Goal: Task Accomplishment & Management: Complete application form

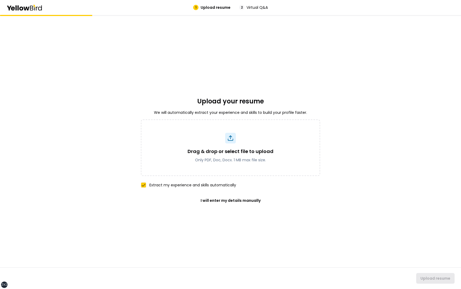
click at [157, 66] on div "Upload your resume We will automatically extract your experience and skills to …" at bounding box center [230, 152] width 179 height 274
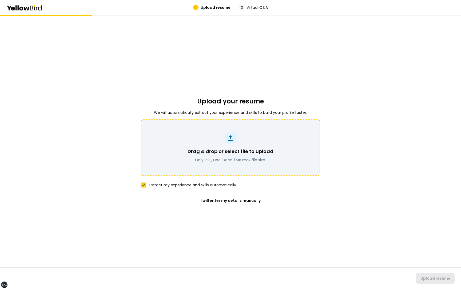
click at [240, 142] on div "Drag & drop or select file to upload Only PDF, Doc, Docx. 1 MB max file size." at bounding box center [230, 148] width 165 height 30
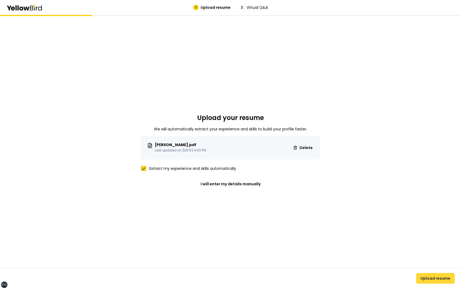
click at [440, 278] on button "Upload resume" at bounding box center [435, 278] width 38 height 11
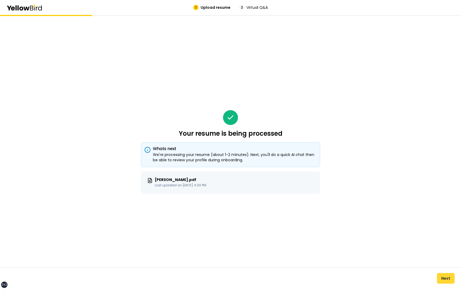
click at [446, 275] on button "Next" at bounding box center [446, 278] width 18 height 11
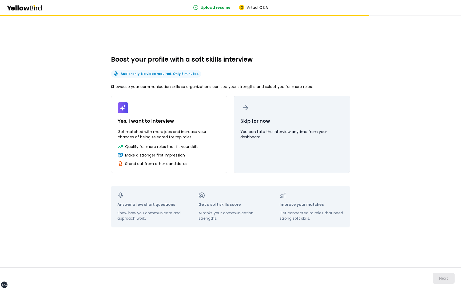
click at [298, 130] on p "You can take the interview anytime from your dashboard." at bounding box center [291, 134] width 103 height 11
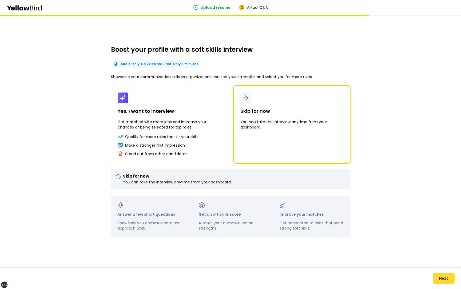
click at [440, 276] on button "Next" at bounding box center [444, 278] width 22 height 11
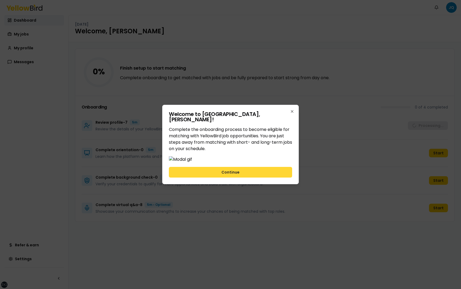
click at [259, 178] on button "Continue" at bounding box center [230, 172] width 123 height 11
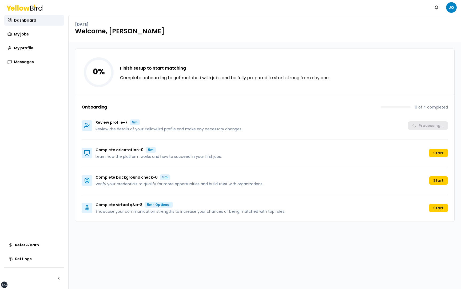
click at [355, 130] on div "Review profile - 7 5m Review the details of your YellowBird profile and make an…" at bounding box center [265, 125] width 366 height 27
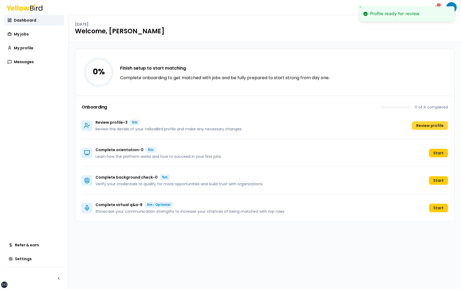
click at [428, 124] on button "Review profile" at bounding box center [430, 125] width 36 height 9
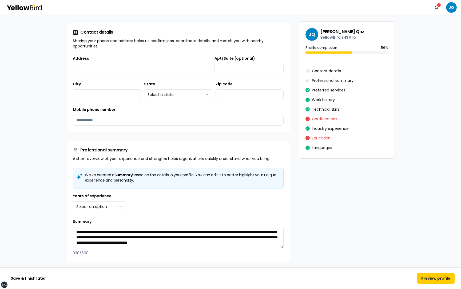
scroll to position [88, 0]
click at [107, 69] on input "Address" at bounding box center [142, 69] width 138 height 11
type input "**********"
click at [228, 67] on input "Apt/Suite (optional)" at bounding box center [248, 69] width 69 height 11
type input "**********"
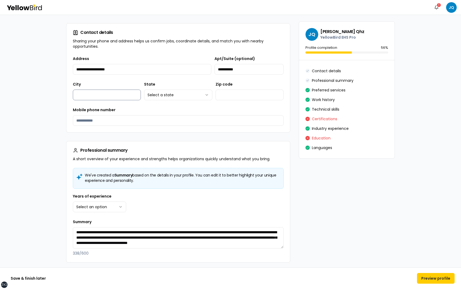
click at [117, 94] on input "City" at bounding box center [107, 95] width 68 height 11
type input "*******"
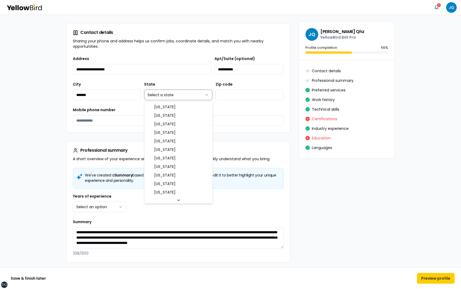
click at [162, 96] on html "**********" at bounding box center [230, 144] width 461 height 289
select select "**"
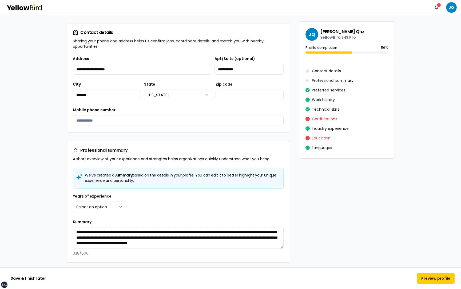
click at [229, 87] on label "Zip code" at bounding box center [224, 84] width 17 height 5
click at [229, 90] on input "Zip code" at bounding box center [250, 95] width 68 height 11
click at [232, 99] on input "Zip code" at bounding box center [250, 95] width 68 height 11
type input "*****"
click at [179, 119] on input "Mobile phone number" at bounding box center [178, 120] width 211 height 11
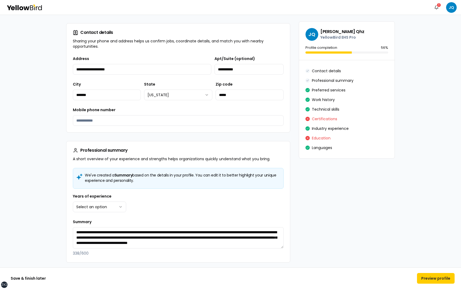
type input "**********"
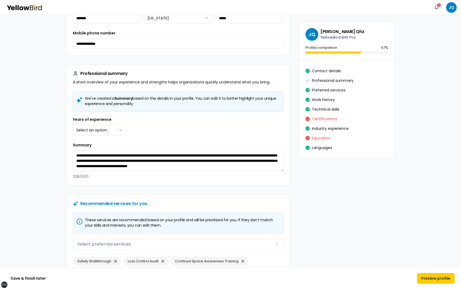
scroll to position [175, 0]
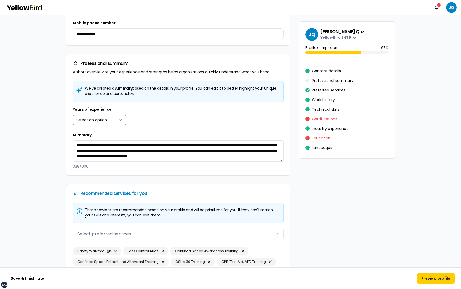
click at [110, 118] on html "**********" at bounding box center [230, 144] width 461 height 289
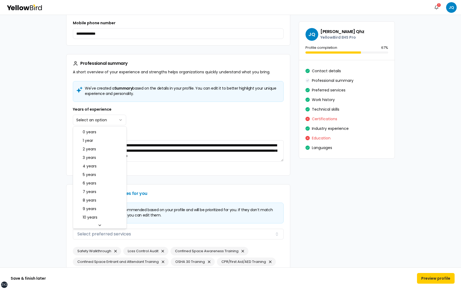
select select "****"
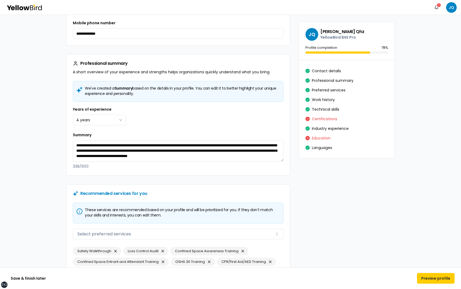
click at [144, 124] on div "Years of experience 4 years ******* ****** ******* ******* ******* ******* ****…" at bounding box center [178, 115] width 211 height 19
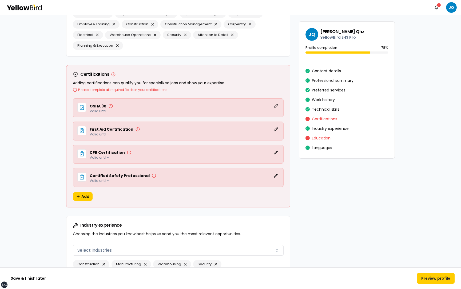
scroll to position [972, 0]
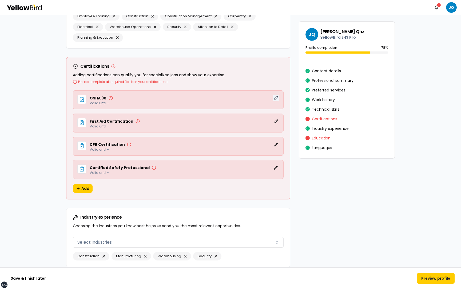
click at [276, 97] on button "Edit" at bounding box center [276, 98] width 6 height 6
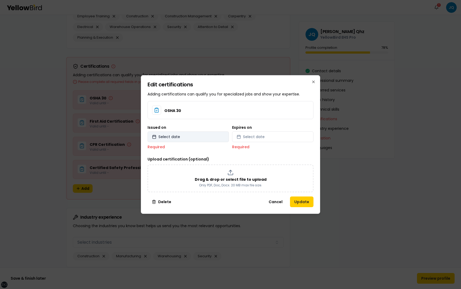
click at [191, 139] on button "Select date" at bounding box center [188, 137] width 81 height 11
select select "*"
select select "****"
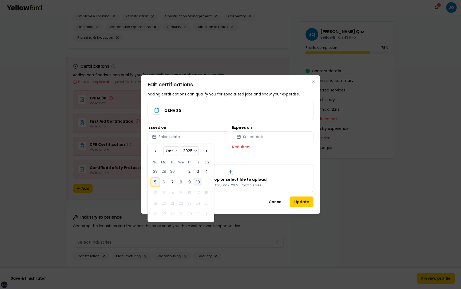
click at [158, 181] on button "5" at bounding box center [155, 182] width 9 height 9
select select "*"
select select "****"
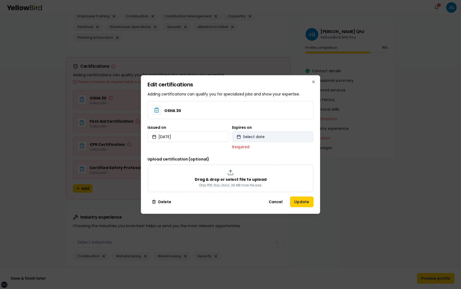
click at [266, 141] on button "Select date" at bounding box center [272, 137] width 81 height 11
select select "*"
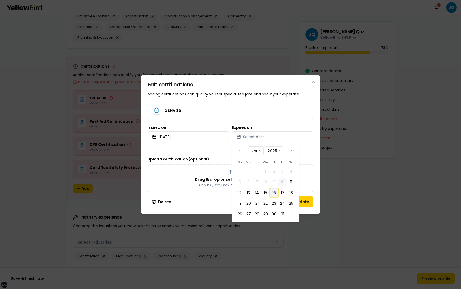
click at [274, 193] on button "16" at bounding box center [274, 193] width 9 height 9
select select "*"
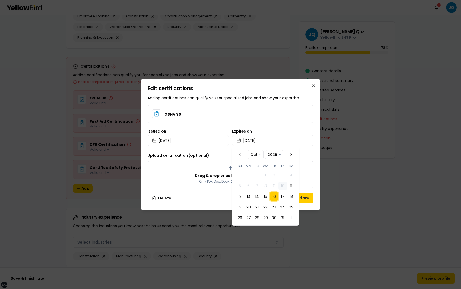
click at [316, 156] on div "Edit certifications Adding certifications can qualify you for specialized jobs …" at bounding box center [230, 144] width 179 height 131
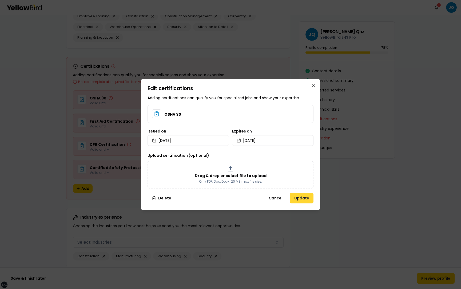
click at [304, 198] on button "Update" at bounding box center [301, 198] width 23 height 11
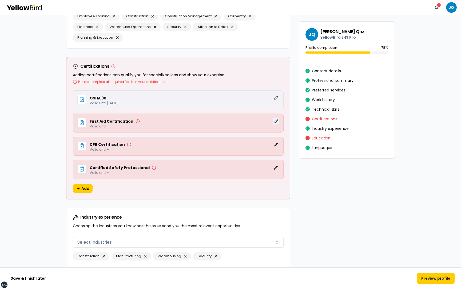
click at [277, 120] on button "Edit" at bounding box center [276, 121] width 6 height 6
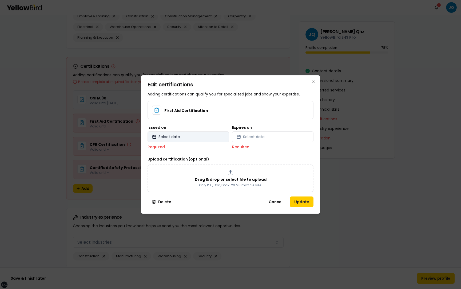
click at [210, 136] on button "Select date" at bounding box center [188, 137] width 81 height 11
select select "*"
select select "****"
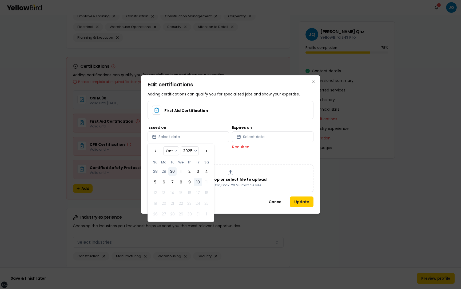
click at [174, 169] on button "30" at bounding box center [172, 171] width 9 height 9
select select "*"
select select "****"
click at [264, 136] on button "Select date" at bounding box center [272, 137] width 81 height 11
select select "*"
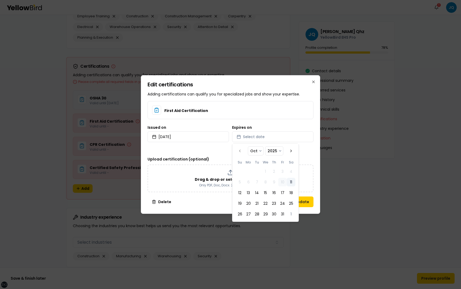
click at [291, 182] on button "11" at bounding box center [291, 182] width 9 height 9
select select "*"
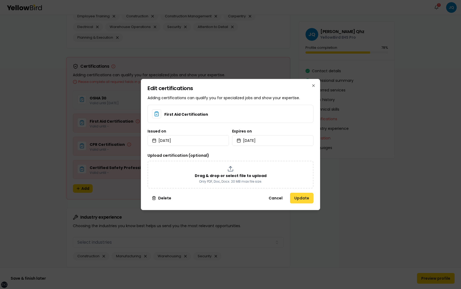
click at [308, 199] on button "Update" at bounding box center [301, 198] width 23 height 11
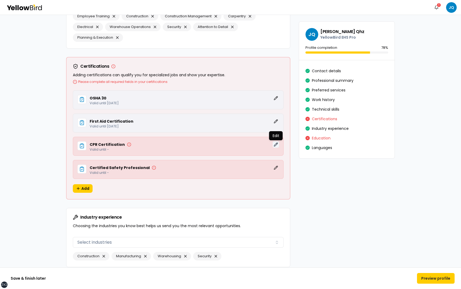
click at [277, 144] on button "Edit" at bounding box center [276, 144] width 6 height 6
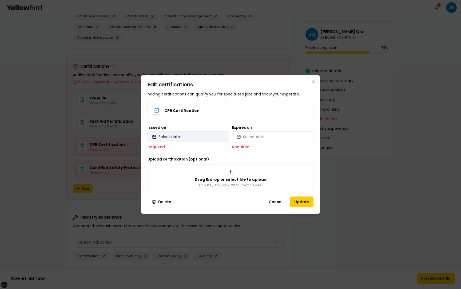
click at [184, 134] on button "Select date" at bounding box center [188, 137] width 81 height 11
select select "*"
select select "****"
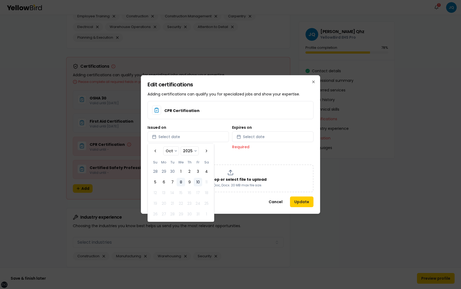
click at [178, 181] on button "8" at bounding box center [181, 182] width 9 height 9
select select "*"
select select "****"
click at [256, 138] on span "Select date" at bounding box center [254, 136] width 22 height 5
select select "*"
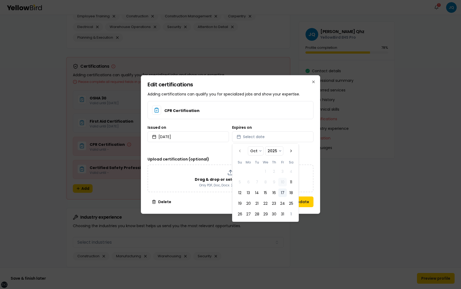
click at [282, 192] on button "17" at bounding box center [282, 193] width 9 height 9
select select "*"
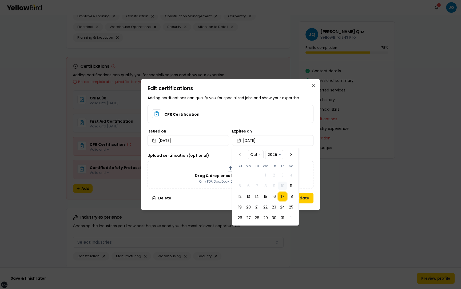
click at [317, 153] on div "Edit certifications Adding certifications can qualify you for specialized jobs …" at bounding box center [230, 144] width 179 height 131
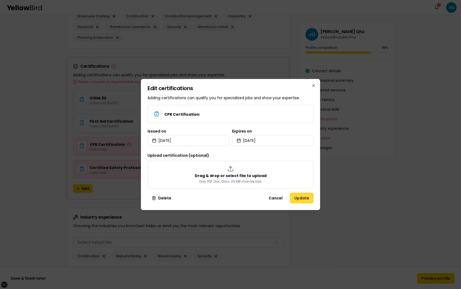
click at [307, 199] on button "Update" at bounding box center [301, 198] width 23 height 11
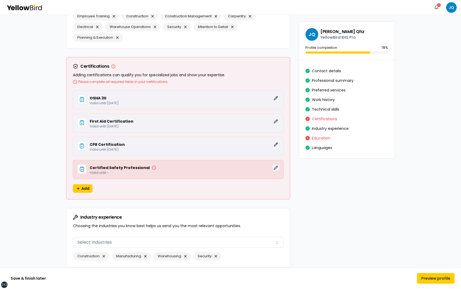
click at [275, 169] on button "Edit" at bounding box center [276, 168] width 6 height 6
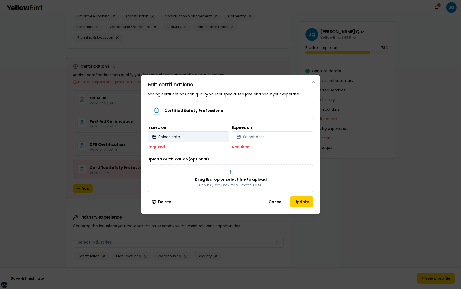
click at [201, 139] on button "Select date" at bounding box center [188, 137] width 81 height 11
select select "*"
select select "****"
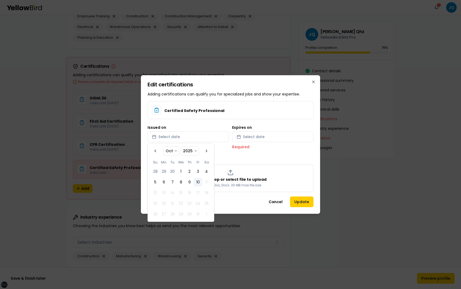
click at [180, 177] on tbody "28 29 30 1 2 3 4 5 6 7 8 9 10 11 12 13 14 15 16 17 18 19 20 21 22 23 24 25 26 2…" at bounding box center [181, 191] width 60 height 53
click at [158, 174] on button "28" at bounding box center [155, 171] width 9 height 9
select select "*"
select select "****"
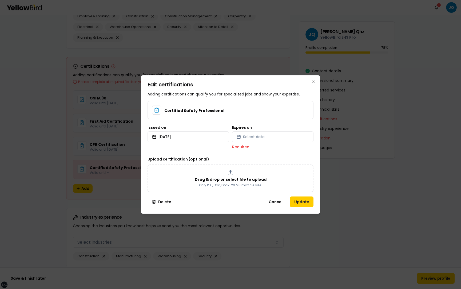
click at [254, 143] on div "Expires on Select date Required" at bounding box center [272, 138] width 81 height 24
click at [254, 141] on button "Select date" at bounding box center [272, 137] width 81 height 11
select select "*"
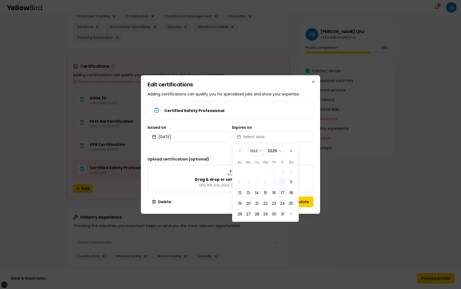
click at [283, 190] on button "17" at bounding box center [282, 193] width 9 height 9
select select "*"
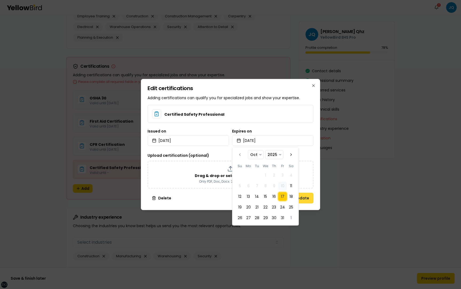
click at [306, 199] on button "Update" at bounding box center [301, 198] width 23 height 11
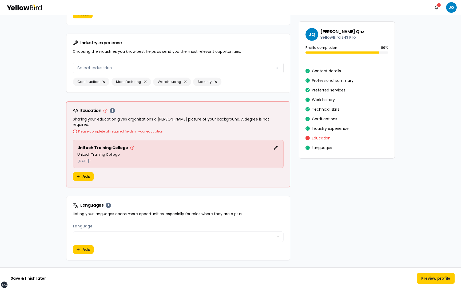
scroll to position [1144, 0]
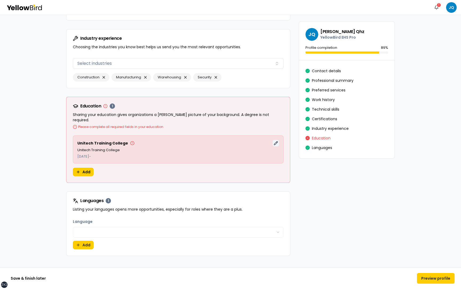
click at [278, 140] on button "Edit" at bounding box center [276, 143] width 6 height 6
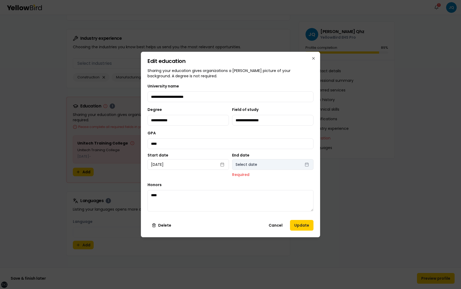
click at [265, 162] on button "Select date" at bounding box center [272, 164] width 81 height 11
select select "*"
select select "****"
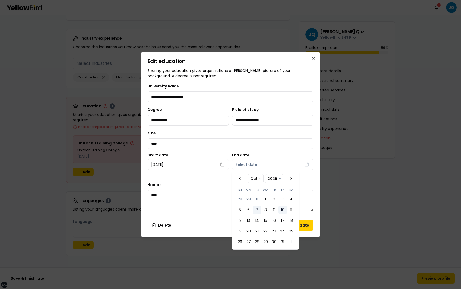
click at [260, 208] on button "7" at bounding box center [257, 210] width 9 height 9
select select "*"
select select "****"
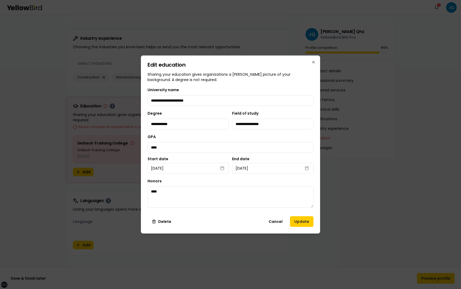
click at [316, 181] on div "**********" at bounding box center [230, 144] width 179 height 178
click at [302, 220] on button "Update" at bounding box center [301, 221] width 23 height 11
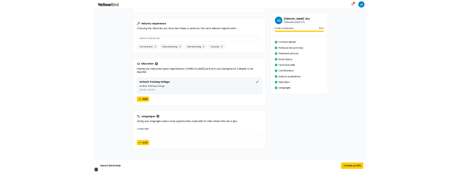
scroll to position [1138, 0]
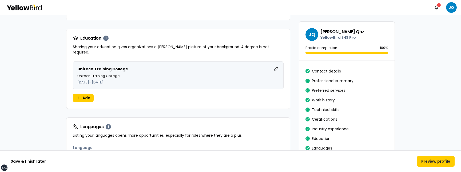
scroll to position [1255, 0]
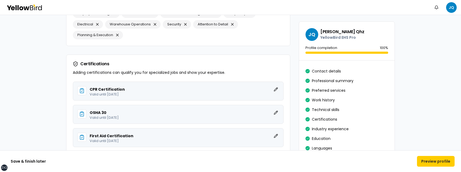
scroll to position [1255, 0]
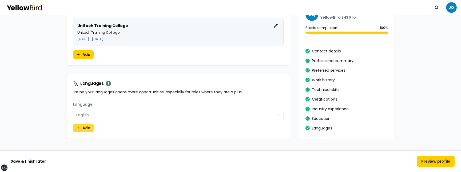
click at [90, 123] on button "Add" at bounding box center [83, 127] width 21 height 9
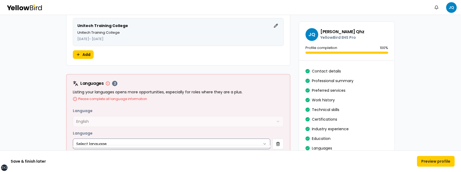
click at [100, 134] on html "**********" at bounding box center [230, 86] width 461 height 172
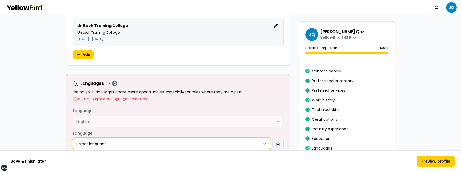
click at [275, 138] on html "**********" at bounding box center [230, 86] width 461 height 172
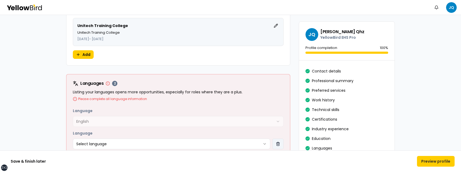
click at [282, 142] on button "button" at bounding box center [277, 143] width 11 height 11
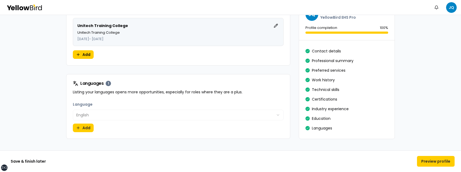
click at [68, 130] on div "Language English ******* Add" at bounding box center [178, 119] width 224 height 37
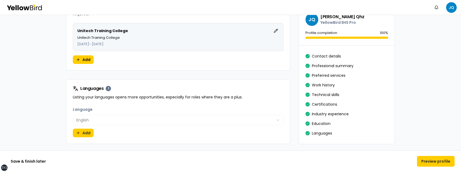
scroll to position [1251, 0]
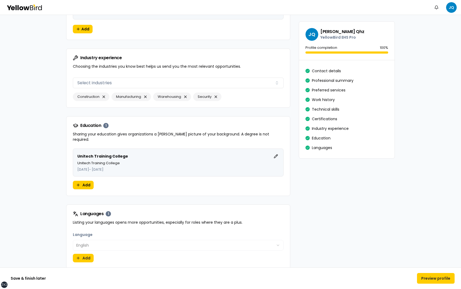
scroll to position [1151, 0]
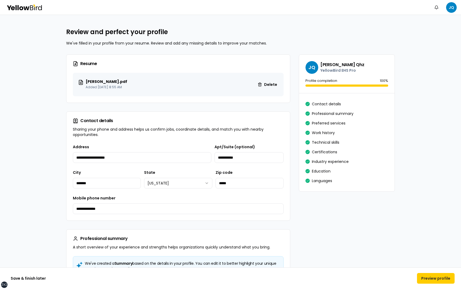
click at [428, 171] on button "Preview profile" at bounding box center [436, 278] width 38 height 11
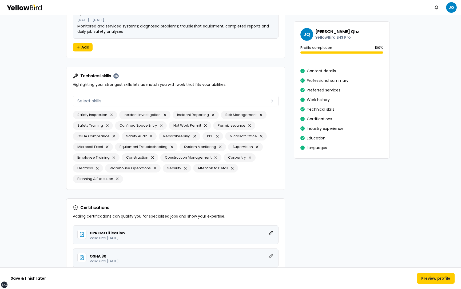
scroll to position [1161, 0]
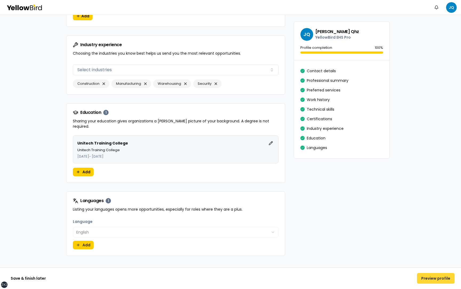
click at [435, 171] on button "Preview profile" at bounding box center [436, 278] width 38 height 11
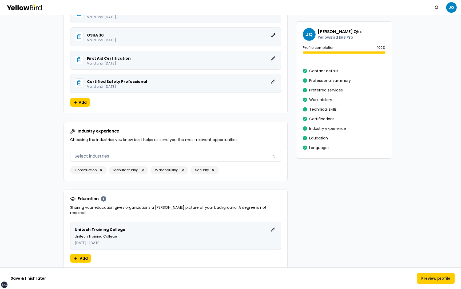
scroll to position [1151, 0]
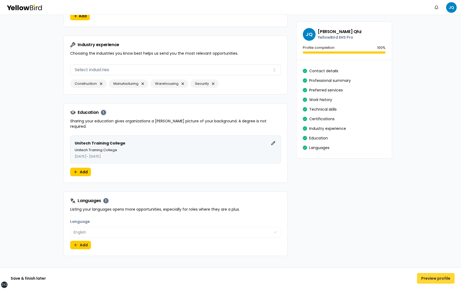
click at [437, 171] on button "Preview profile" at bounding box center [436, 278] width 38 height 11
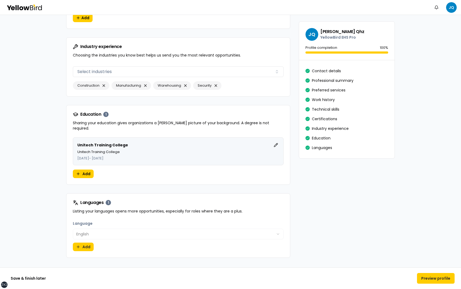
scroll to position [1166, 0]
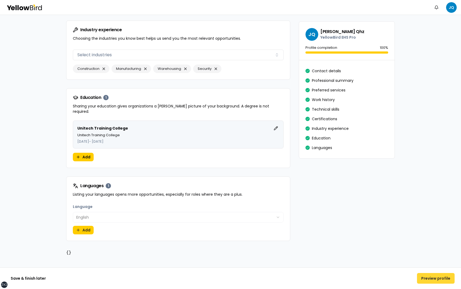
click at [429, 171] on button "Preview profile" at bounding box center [436, 278] width 38 height 11
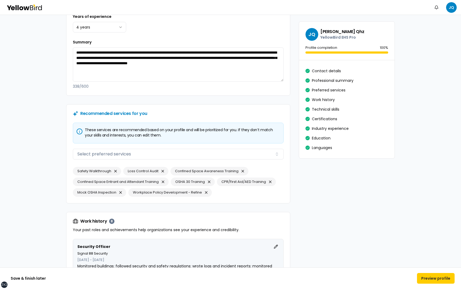
scroll to position [268, 0]
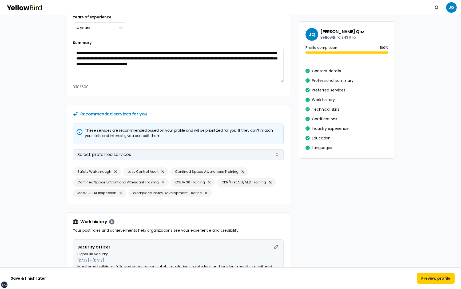
click at [191, 151] on button "Select preferred services" at bounding box center [178, 154] width 211 height 11
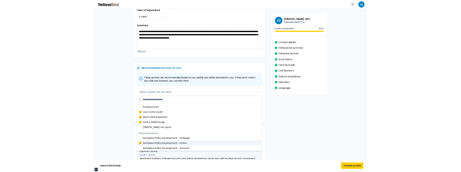
scroll to position [0, 0]
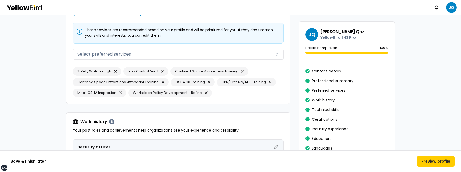
scroll to position [365, 0]
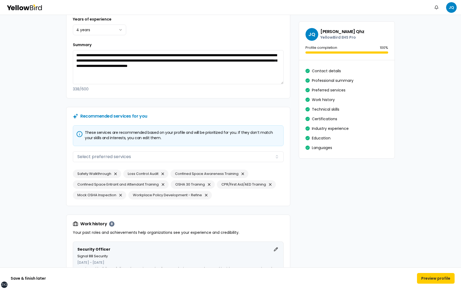
scroll to position [266, 0]
click at [236, 156] on button "Select preferred services" at bounding box center [178, 156] width 211 height 11
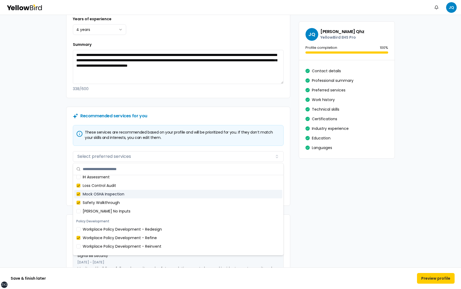
scroll to position [0, 0]
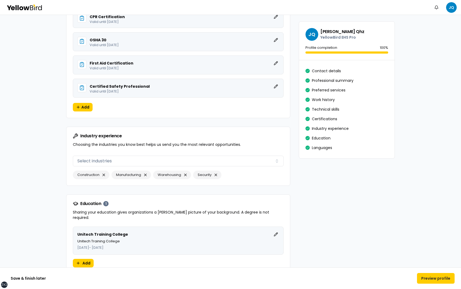
scroll to position [1166, 0]
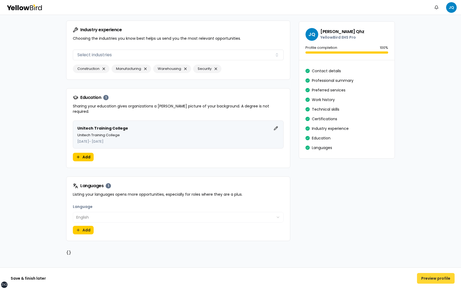
click at [434, 171] on button "Preview profile" at bounding box center [436, 278] width 38 height 11
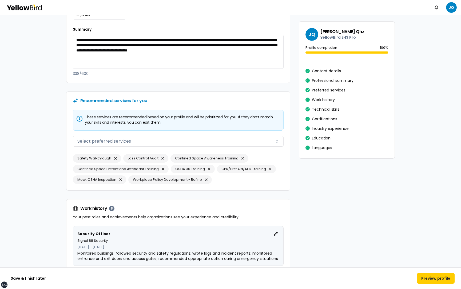
scroll to position [275, 0]
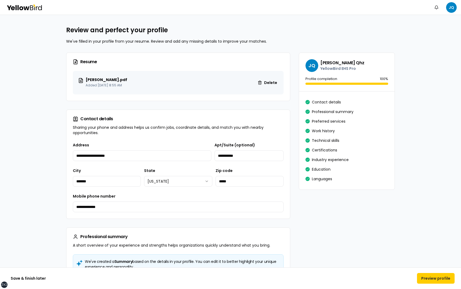
scroll to position [0, 0]
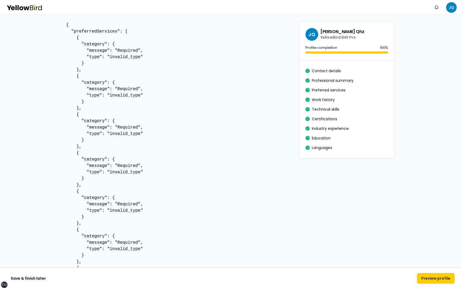
scroll to position [1492, 0]
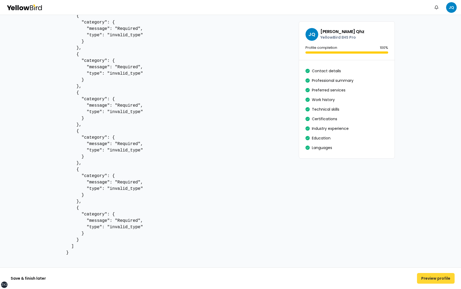
click at [436, 171] on button "Preview profile" at bounding box center [436, 278] width 38 height 11
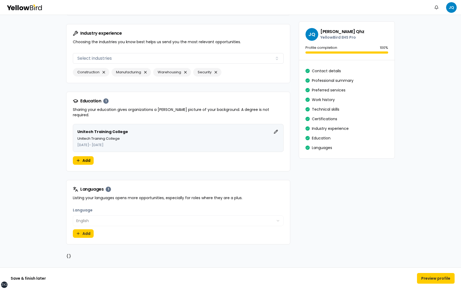
scroll to position [1166, 0]
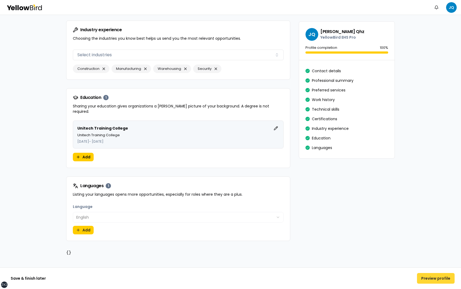
click at [423, 171] on button "Preview profile" at bounding box center [436, 278] width 38 height 11
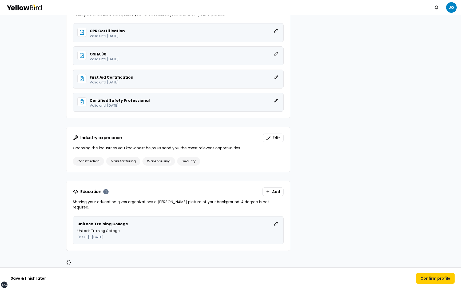
scroll to position [779, 0]
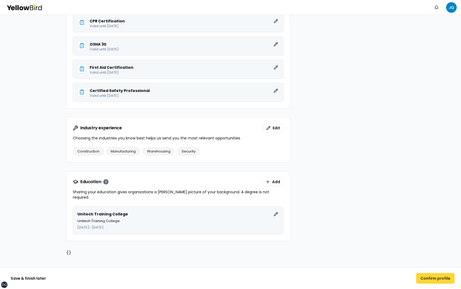
click at [427, 171] on button "Confirm profile" at bounding box center [435, 278] width 38 height 11
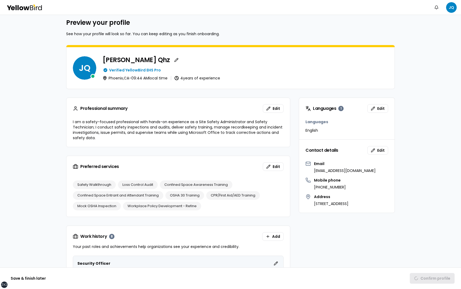
scroll to position [0, 0]
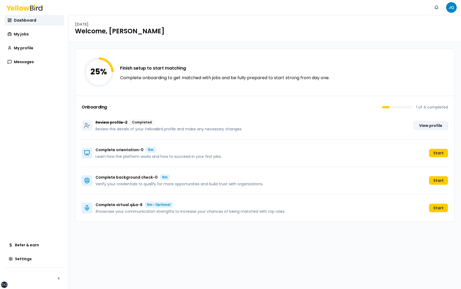
click at [434, 127] on link "View profile" at bounding box center [431, 125] width 34 height 9
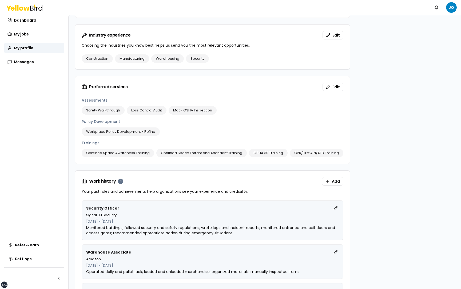
scroll to position [382, 0]
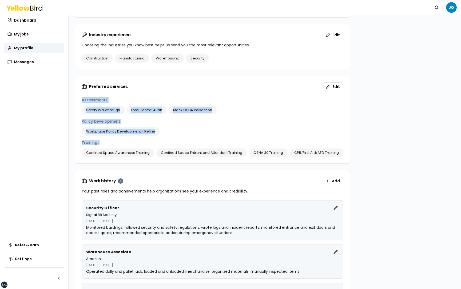
drag, startPoint x: 106, startPoint y: 142, endPoint x: 81, endPoint y: 102, distance: 47.1
click at [81, 102] on div "Assessments Safety Walkthrough Loss Control Audit Mock OSHA Inspection Policy D…" at bounding box center [212, 130] width 275 height 66
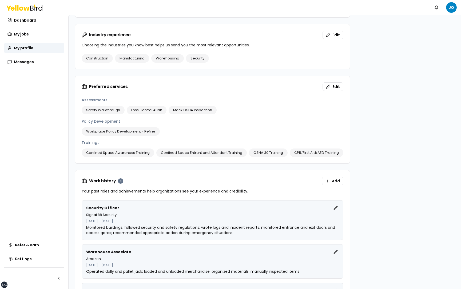
click at [71, 102] on div "JQ [PERSON_NAME] Verified YellowBird EHS Pro [GEOGRAPHIC_DATA] , [GEOGRAPHIC_DA…" at bounding box center [265, 132] width 392 height 999
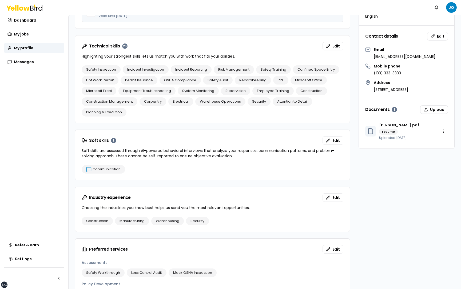
scroll to position [224, 0]
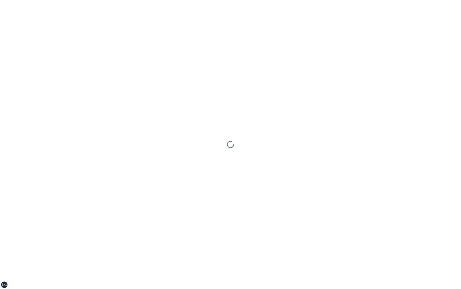
click at [192, 148] on div at bounding box center [230, 144] width 461 height 289
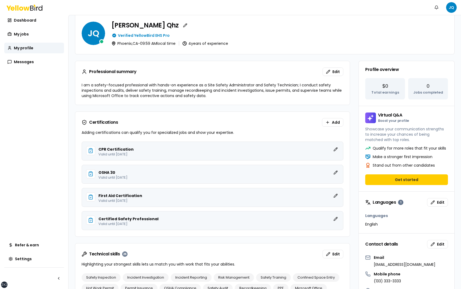
scroll to position [17, 0]
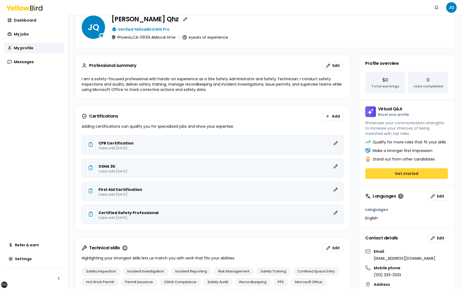
click at [400, 172] on button "Get started" at bounding box center [406, 173] width 83 height 11
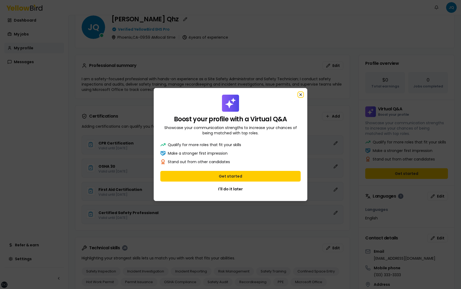
click at [301, 94] on icon "button" at bounding box center [301, 95] width 2 height 2
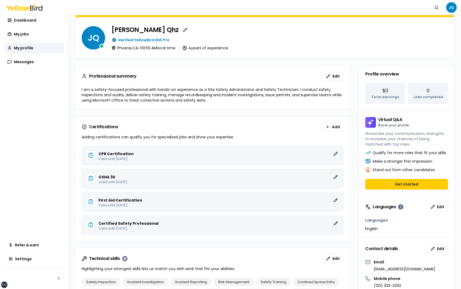
scroll to position [0, 0]
